Goal: Task Accomplishment & Management: Complete application form

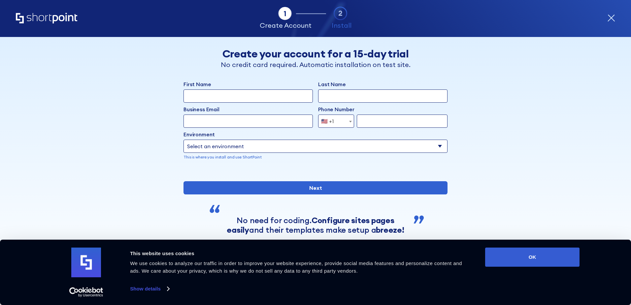
click at [253, 95] on input "First Name" at bounding box center [248, 95] width 129 height 13
type input "Jessica"
type input "Ritter"
type input "jessica@macadamfd.com"
type input "2067714109"
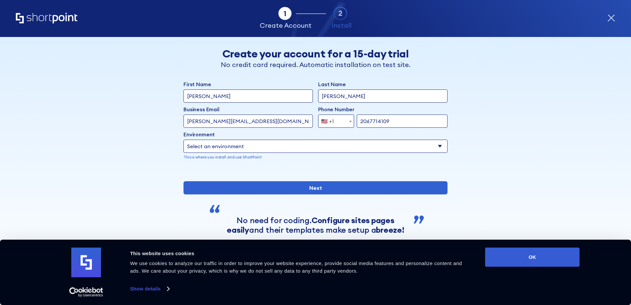
click at [280, 148] on select "Select an environment Microsoft 365 SharePoint Online SharePoint 2019 (On-Premi…" at bounding box center [316, 146] width 264 height 13
click at [184, 140] on select "Select an environment Microsoft 365 SharePoint Online SharePoint 2019 (On-Premi…" at bounding box center [316, 146] width 264 height 13
click at [267, 148] on select "Select an environment Microsoft 365 SharePoint Online SharePoint 2019 (On-Premi…" at bounding box center [316, 146] width 264 height 13
select select "SharePoint Online"
click at [184, 140] on select "Select an environment Microsoft 365 SharePoint Online SharePoint 2019 (On-Premi…" at bounding box center [316, 146] width 264 height 13
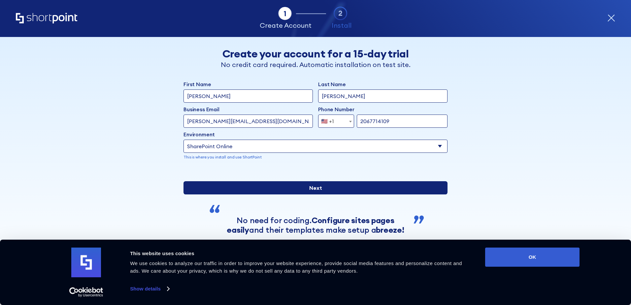
click at [309, 194] on input "Next" at bounding box center [316, 187] width 264 height 13
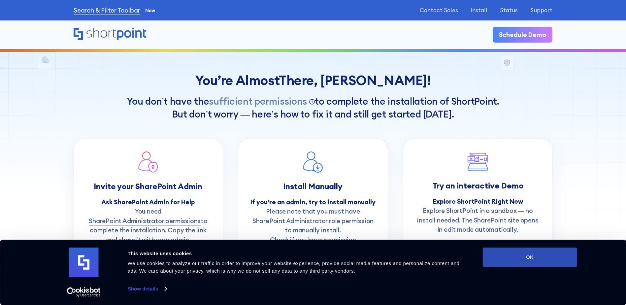
click at [512, 251] on button "OK" at bounding box center [530, 257] width 94 height 19
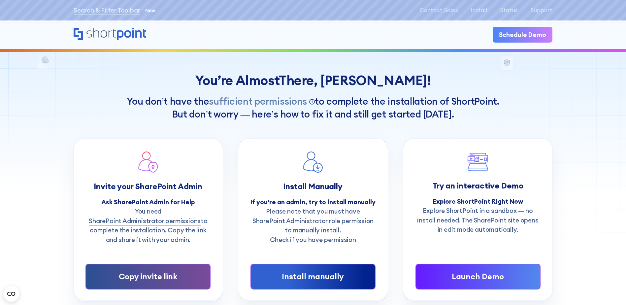
click at [140, 276] on div "Copy invite link" at bounding box center [148, 277] width 99 height 12
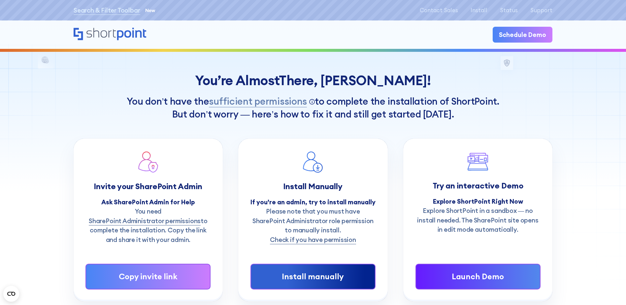
drag, startPoint x: 125, startPoint y: 33, endPoint x: 139, endPoint y: 32, distance: 13.6
click at [125, 33] on icon "Home" at bounding box center [110, 34] width 73 height 13
